Goal: Transaction & Acquisition: Subscribe to service/newsletter

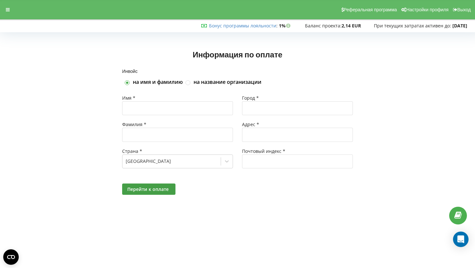
click at [197, 83] on label "на название организации" at bounding box center [227, 82] width 68 height 7
click at [191, 83] on input "на название организации" at bounding box center [187, 82] width 5 height 5
checkbox input "true"
checkbox input "false"
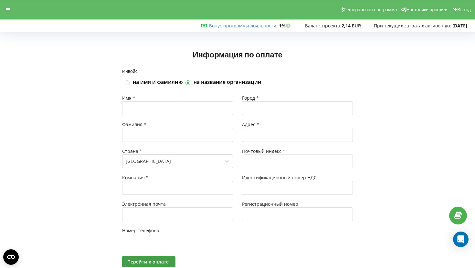
type input "+48"
drag, startPoint x: 142, startPoint y: 107, endPoint x: 173, endPoint y: 115, distance: 32.0
click at [143, 108] on input "text" at bounding box center [177, 108] width 111 height 14
type input "Oleksandr"
click at [263, 107] on input "text" at bounding box center [297, 108] width 111 height 14
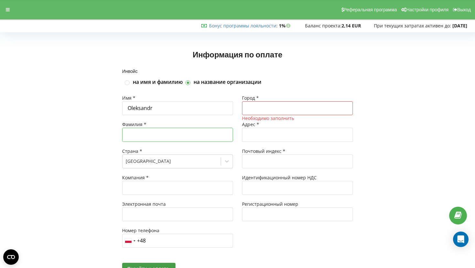
click at [147, 135] on input "text" at bounding box center [177, 135] width 111 height 14
type input "Pankov"
click at [157, 194] on input "text" at bounding box center [177, 188] width 111 height 14
type input "Fast Kava Sp. z o.o."
type input "Warszawa"
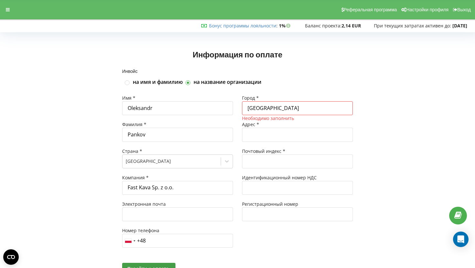
type input "ul. Zygmunta Słomińskiego 19"
type input "00-159"
click at [254, 193] on input "text" at bounding box center [297, 188] width 111 height 14
type input "PL5213994441"
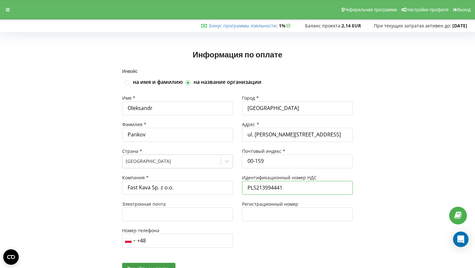
scroll to position [18, 0]
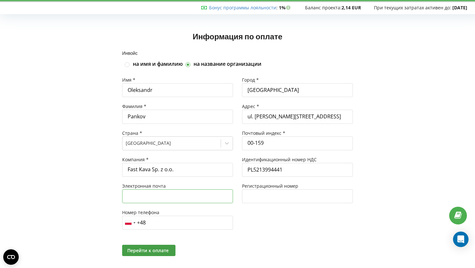
click at [137, 196] on input "text" at bounding box center [177, 197] width 111 height 14
type input "[EMAIL_ADDRESS][DOMAIN_NAME]"
drag, startPoint x: 314, startPoint y: 231, endPoint x: 310, endPoint y: 229, distance: 4.3
click at [314, 230] on div "Город * Warszawa Адрес * ul. Zygmunta Słomińskiego 19 Почтовый индекс * 00-159 …" at bounding box center [297, 156] width 120 height 159
click at [172, 226] on input "+48" at bounding box center [177, 223] width 111 height 14
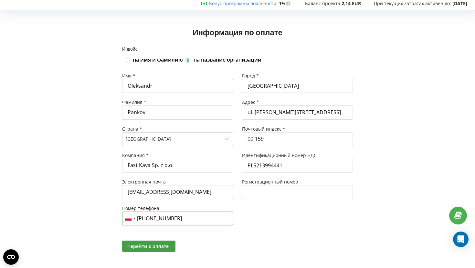
scroll to position [23, 0]
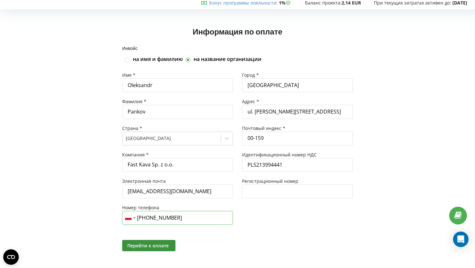
type input "+48 698 534 389"
click at [138, 247] on span "Перейти к оплате" at bounding box center [147, 246] width 41 height 6
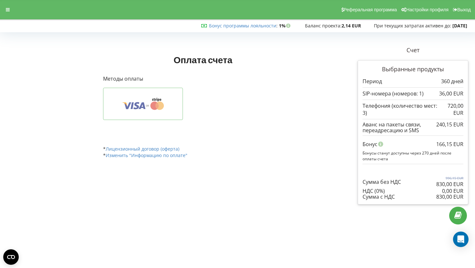
click at [143, 110] on button at bounding box center [143, 104] width 80 height 32
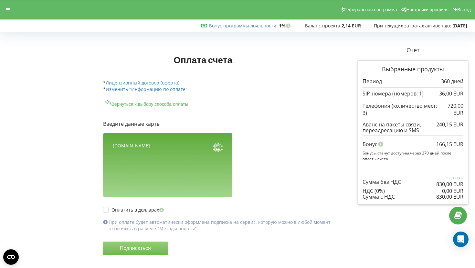
scroll to position [13, 0]
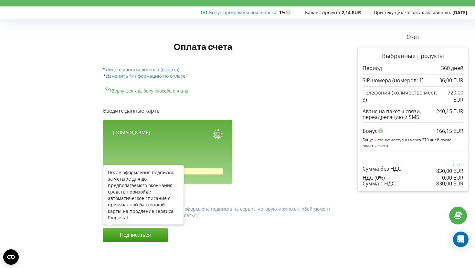
click at [140, 235] on button "Подписаться" at bounding box center [135, 236] width 65 height 14
